Goal: Navigation & Orientation: Find specific page/section

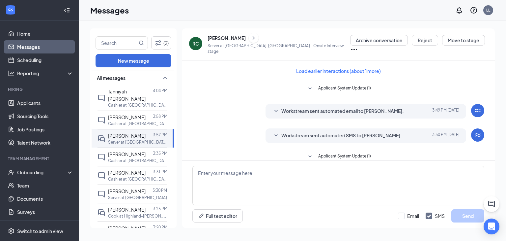
scroll to position [159, 0]
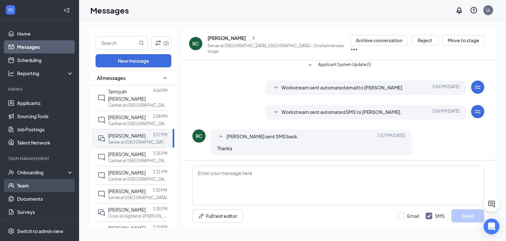
click at [28, 186] on link "Team" at bounding box center [45, 185] width 56 height 13
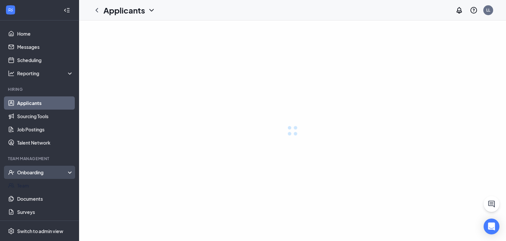
click at [67, 160] on li "Team Management Onboarding Team Documents Surveys" at bounding box center [39, 187] width 79 height 63
click at [67, 167] on div "Onboarding" at bounding box center [39, 172] width 79 height 13
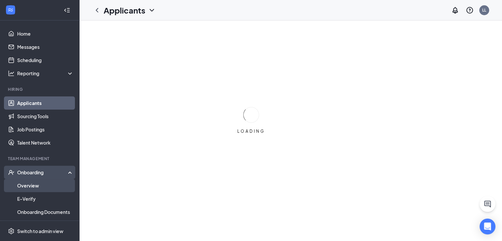
click at [36, 184] on link "Overview" at bounding box center [45, 185] width 56 height 13
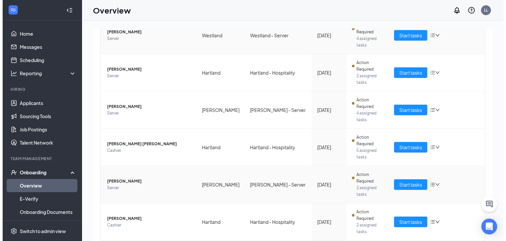
scroll to position [133, 0]
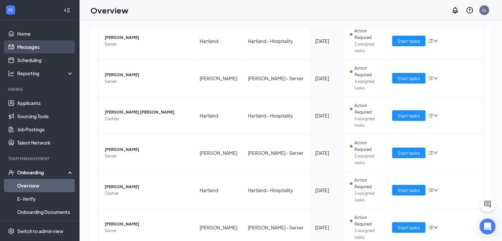
click at [26, 48] on link "Messages" at bounding box center [45, 46] width 56 height 13
